Goal: Information Seeking & Learning: Learn about a topic

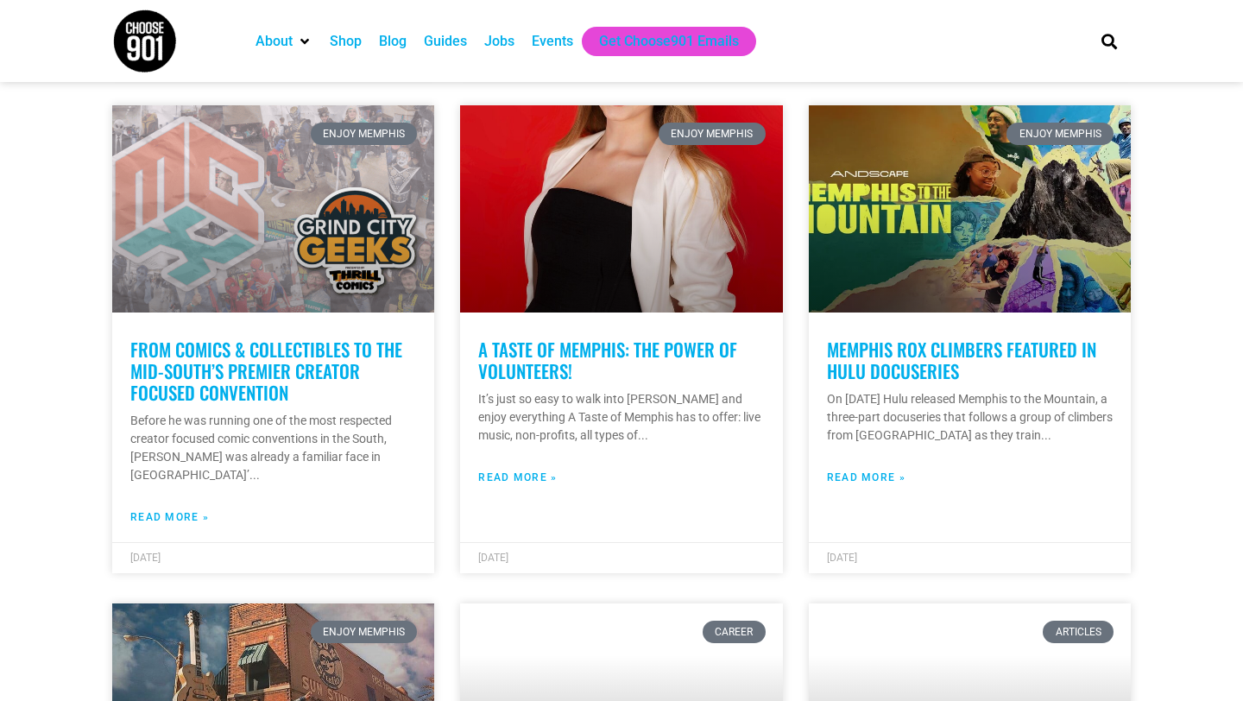
scroll to position [901, 0]
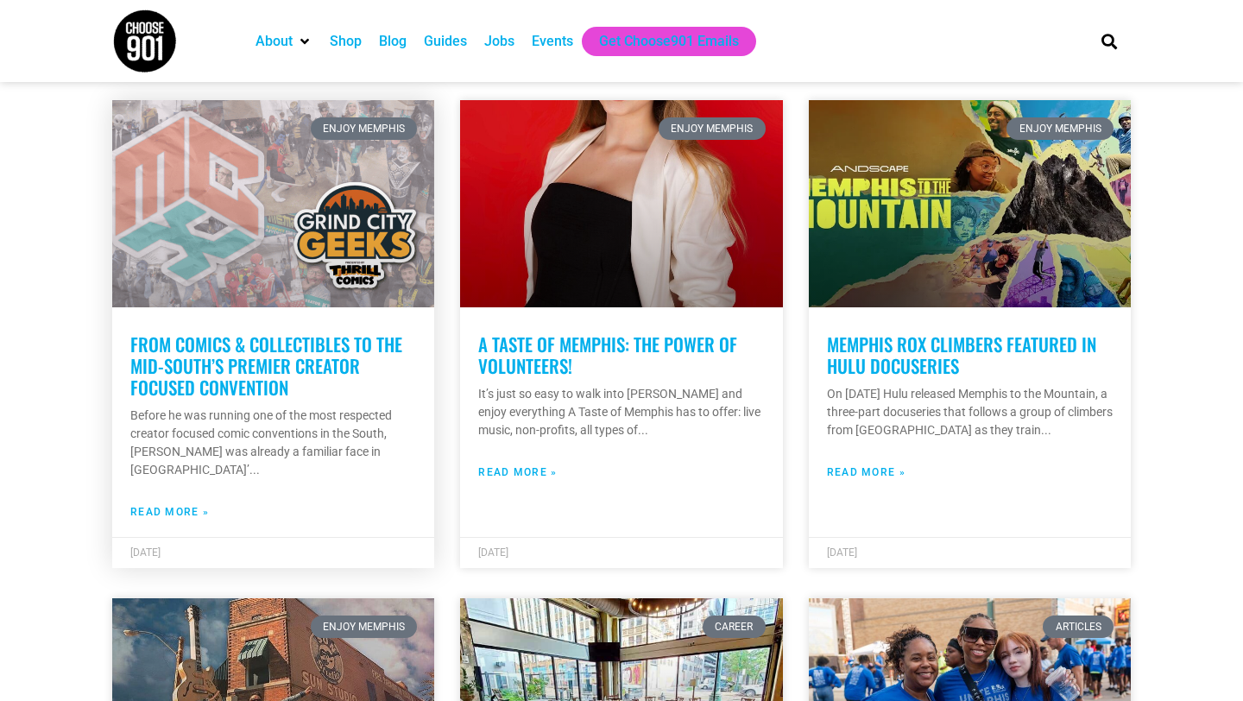
click at [205, 350] on link "From Comics & Collectibles to the Mid-South’s Premier Creator Focused Convention" at bounding box center [266, 366] width 272 height 70
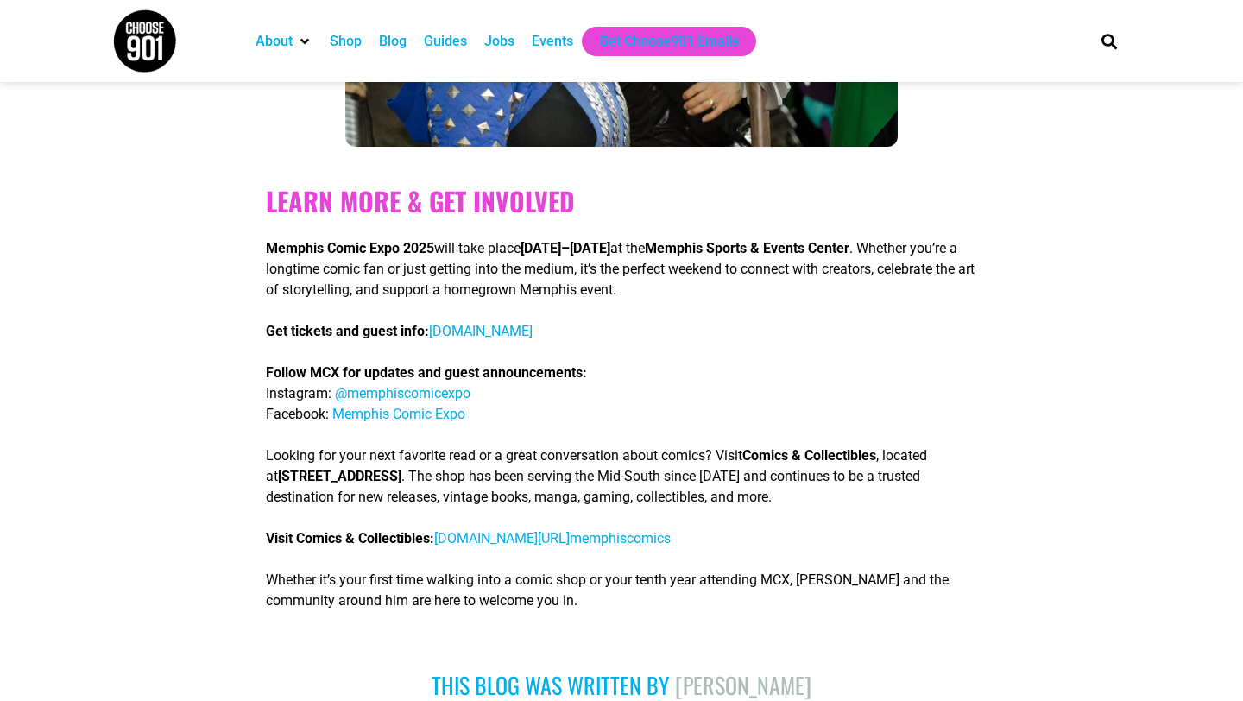
scroll to position [4699, 0]
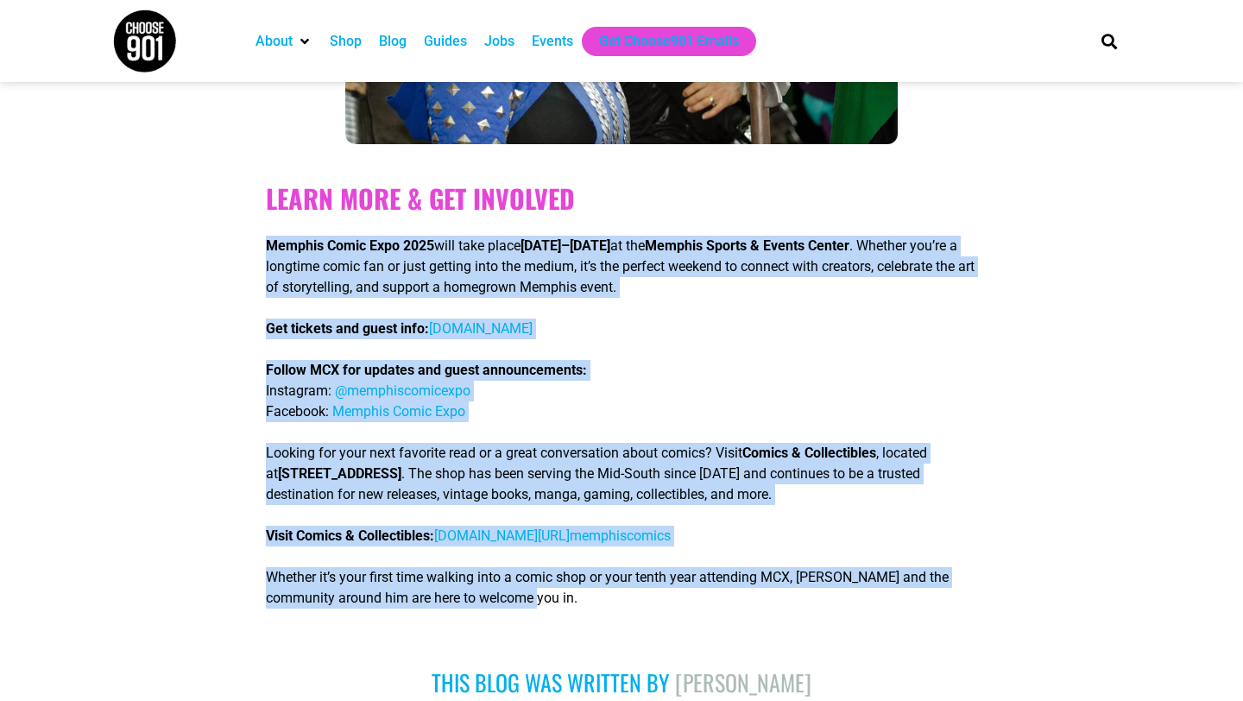
drag, startPoint x: 261, startPoint y: 218, endPoint x: 615, endPoint y: 595, distance: 517.1
click at [615, 595] on div "Learn More & Get Involved Memphis Comic Expo 2025 will take place [DATE]–[DATE]…" at bounding box center [621, 395] width 728 height 485
copy div "Memphis Comic Expo 2025 will take place [DATE]–[DATE] at the [GEOGRAPHIC_DATA] …"
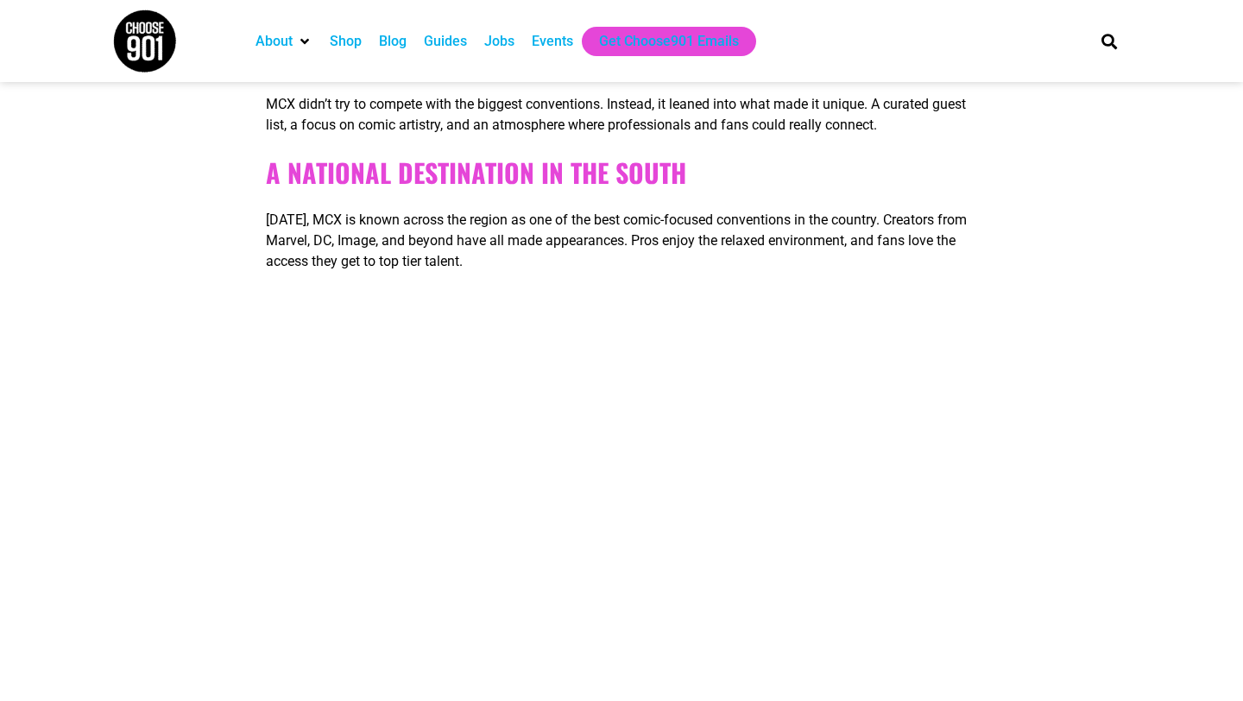
scroll to position [3366, 0]
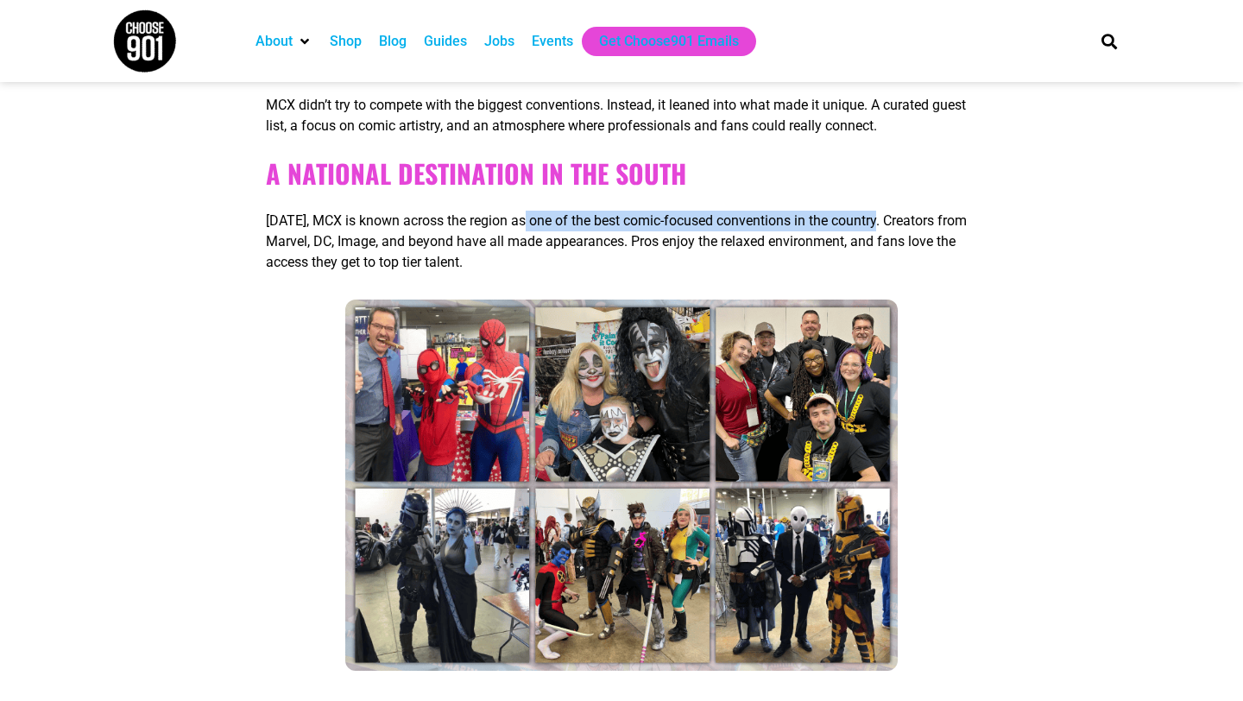
drag, startPoint x: 897, startPoint y: 201, endPoint x: 530, endPoint y: 202, distance: 366.8
click at [530, 212] on span "[DATE], MCX is known across the region as one of the best comic-focused convent…" at bounding box center [616, 241] width 701 height 58
copy span "one of the best comic-focused conventions in the country."
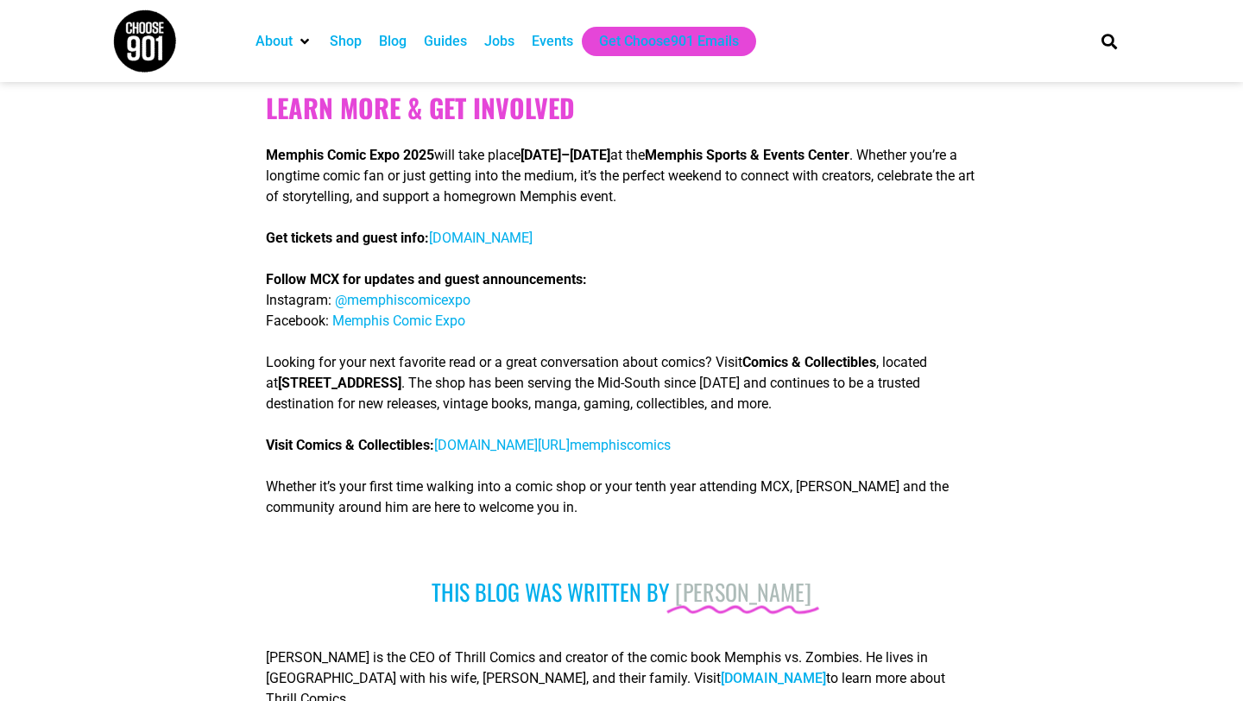
scroll to position [4543, 0]
